Goal: Task Accomplishment & Management: Manage account settings

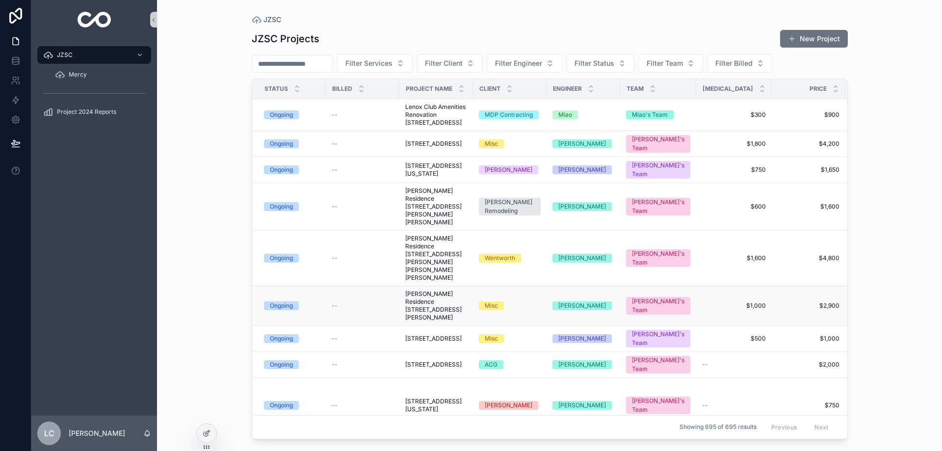
click at [426, 299] on span "[PERSON_NAME] Residence [STREET_ADDRESS][PERSON_NAME]" at bounding box center [436, 305] width 62 height 31
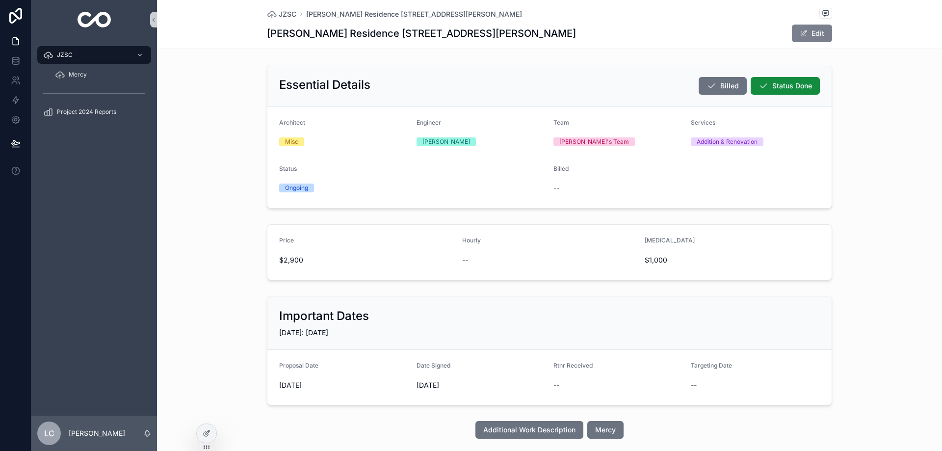
click at [809, 30] on button "Edit" at bounding box center [812, 34] width 40 height 18
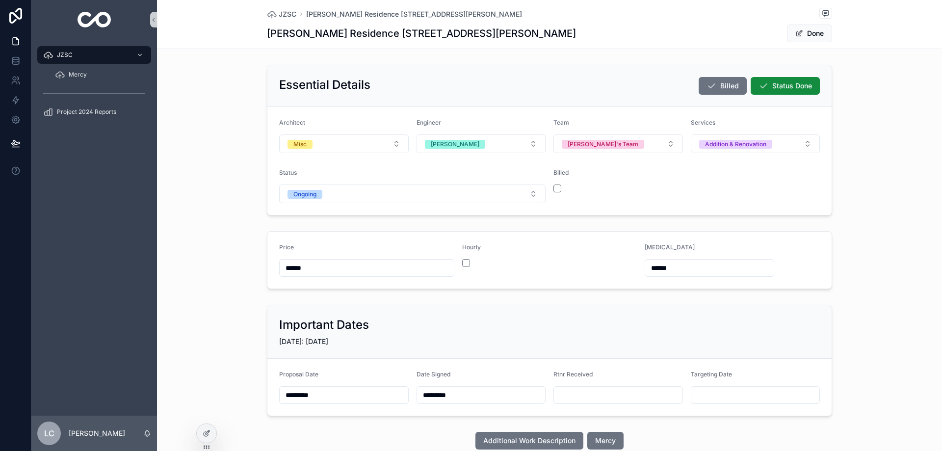
click at [566, 395] on input "scrollable content" at bounding box center [618, 395] width 129 height 14
click at [617, 224] on button "[DATE]" at bounding box center [614, 227] width 39 height 18
type input "*********"
click at [767, 180] on form "Architect Misc Engineer [PERSON_NAME] Team [PERSON_NAME]'s Team Services Additi…" at bounding box center [549, 161] width 564 height 108
click at [809, 35] on button "Done" at bounding box center [809, 34] width 45 height 18
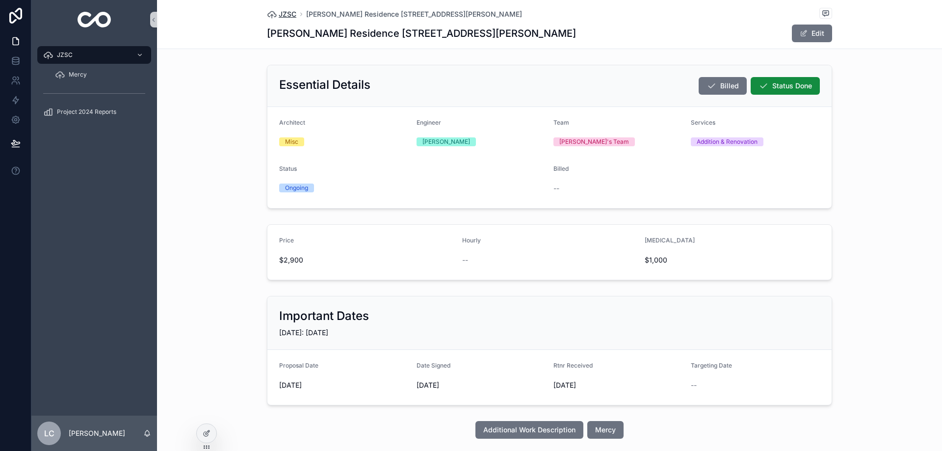
click at [280, 15] on span "JZSC" at bounding box center [288, 14] width 18 height 10
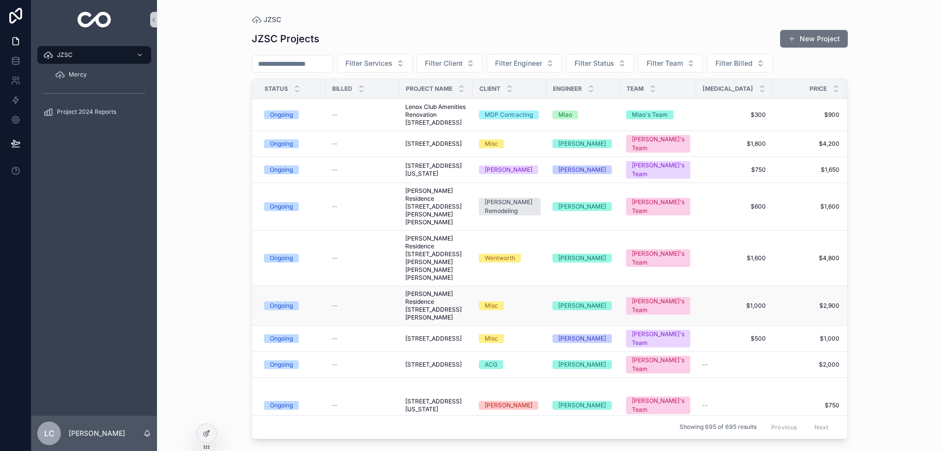
click at [426, 314] on span "[PERSON_NAME] Residence [STREET_ADDRESS][PERSON_NAME]" at bounding box center [436, 305] width 62 height 31
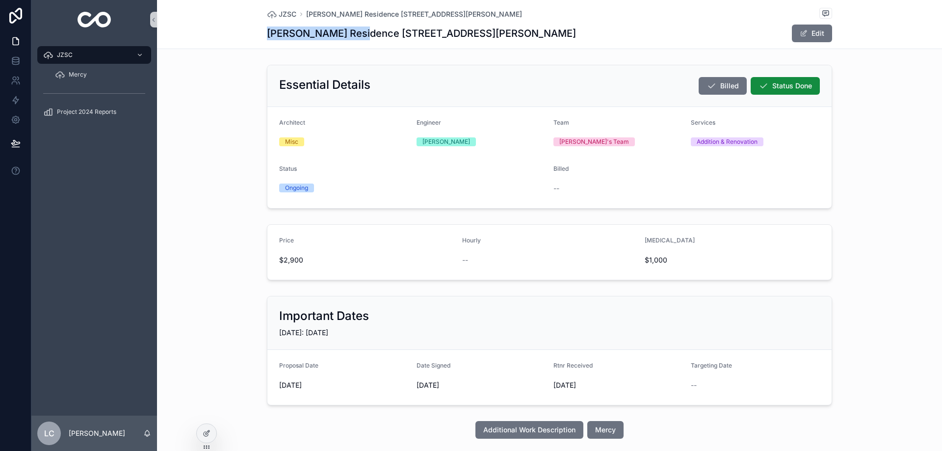
drag, startPoint x: 265, startPoint y: 33, endPoint x: 351, endPoint y: 33, distance: 86.3
click at [351, 33] on h1 "[PERSON_NAME] Residence [STREET_ADDRESS][PERSON_NAME]" at bounding box center [421, 33] width 309 height 14
copy h1 "[PERSON_NAME] Res"
drag, startPoint x: 394, startPoint y: 34, endPoint x: 472, endPoint y: 36, distance: 78.0
click at [472, 36] on h1 "[PERSON_NAME] Residence [STREET_ADDRESS][PERSON_NAME]" at bounding box center [421, 33] width 309 height 14
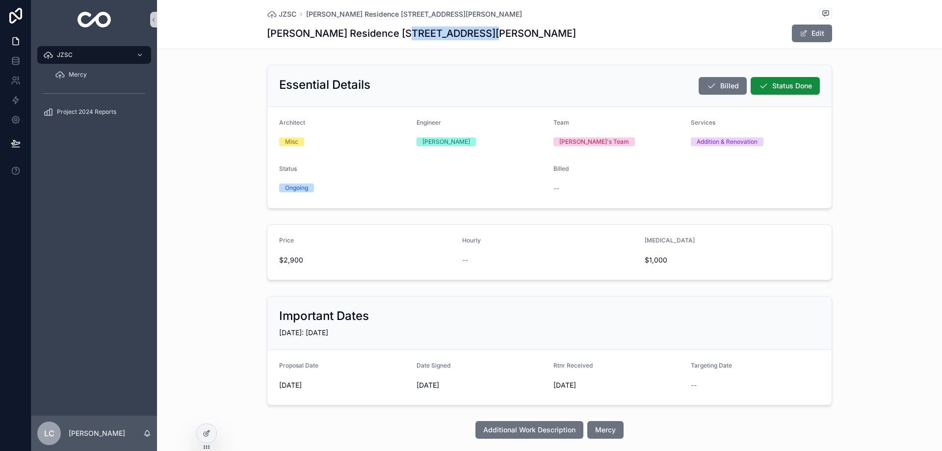
copy h1 "612 Rosemont Co"
click at [283, 14] on span "JZSC" at bounding box center [288, 14] width 18 height 10
